Goal: Task Accomplishment & Management: Manage account settings

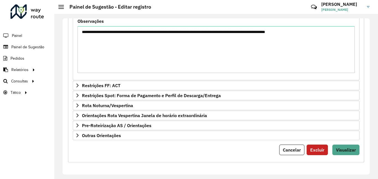
scroll to position [193, 0]
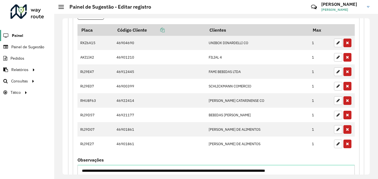
click at [18, 35] on span "Painel" at bounding box center [17, 36] width 11 height 6
click at [30, 49] on span "Painel de Sugestão" at bounding box center [28, 47] width 35 height 6
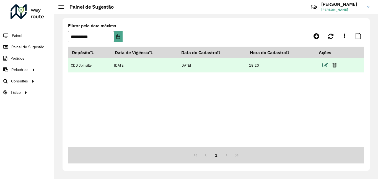
click at [326, 63] on icon at bounding box center [326, 65] width 6 height 6
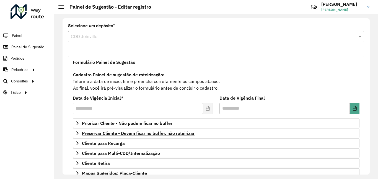
scroll to position [83, 0]
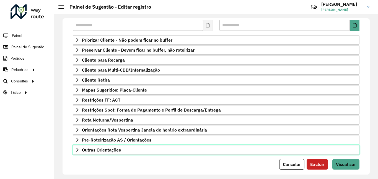
click at [112, 148] on span "Outras Orientações" at bounding box center [101, 149] width 39 height 4
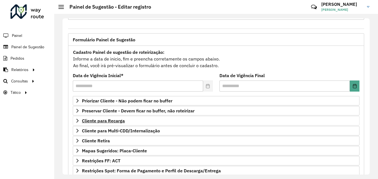
scroll to position [0, 0]
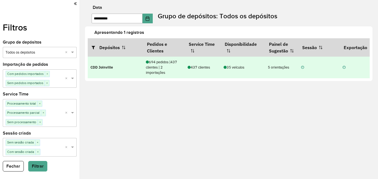
click at [303, 66] on icon at bounding box center [302, 68] width 3 height 4
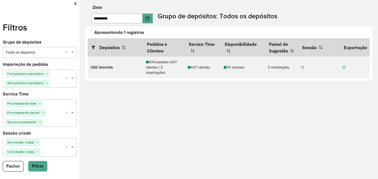
click at [332, 81] on div "Apresentando 1 registros Depósitos Pedidos e Clientes Service Time Disponibilid…" at bounding box center [229, 53] width 288 height 55
drag, startPoint x: 342, startPoint y: 81, endPoint x: 349, endPoint y: 81, distance: 6.7
click at [349, 81] on div "Apresentando 1 registros Depósitos Pedidos e Clientes Service Time Disponibilid…" at bounding box center [229, 53] width 288 height 55
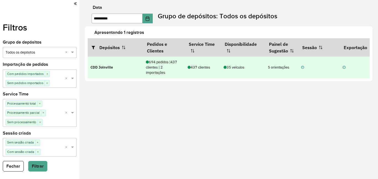
click at [302, 77] on td at bounding box center [320, 68] width 42 height 22
drag, startPoint x: 290, startPoint y: 77, endPoint x: 273, endPoint y: 78, distance: 16.3
click at [273, 78] on td "5 orientações" at bounding box center [281, 68] width 33 height 22
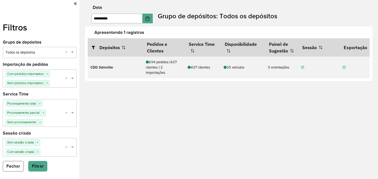
click at [13, 163] on button "Fechar" at bounding box center [13, 166] width 21 height 11
